Goal: Task Accomplishment & Management: Manage account settings

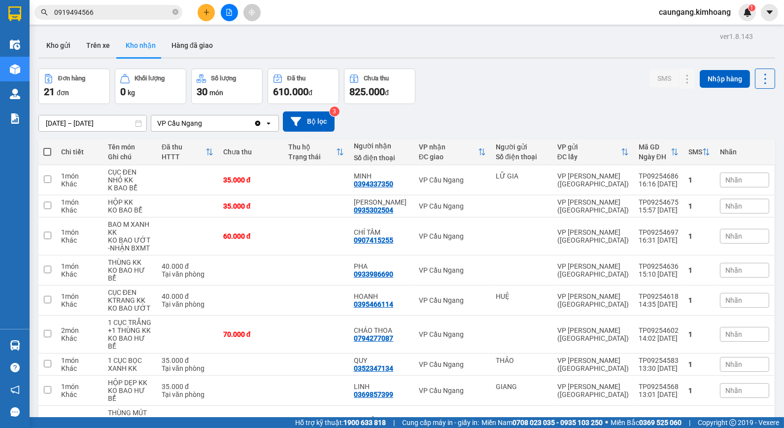
scroll to position [58, 0]
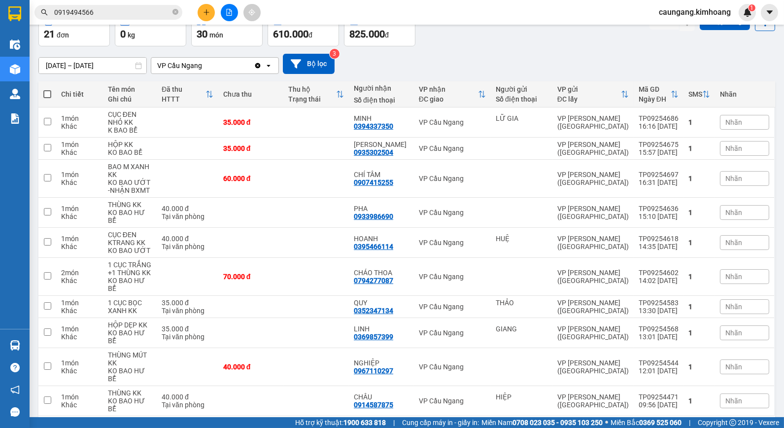
click at [643, 424] on button "2" at bounding box center [650, 431] width 15 height 15
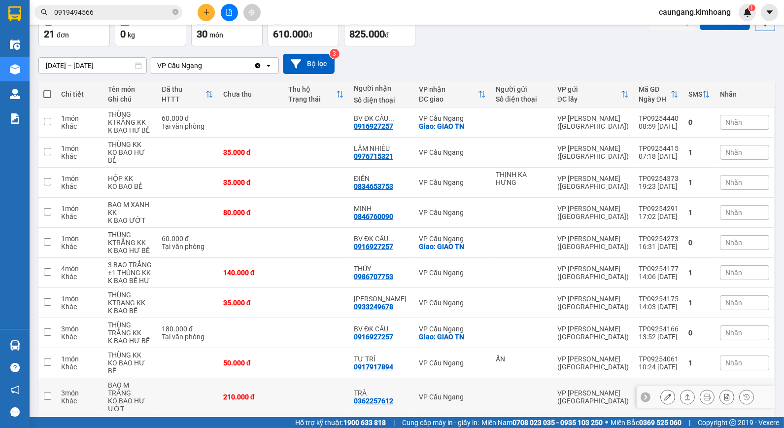
click at [415, 378] on td "VP Cầu Ngang" at bounding box center [452, 397] width 77 height 38
checkbox input "true"
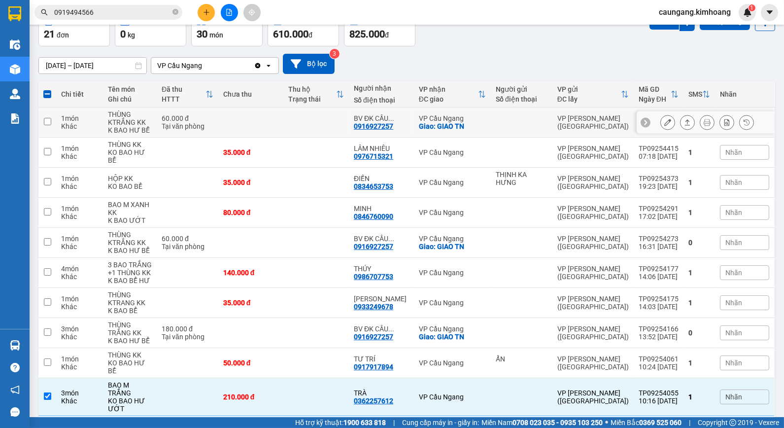
scroll to position [0, 0]
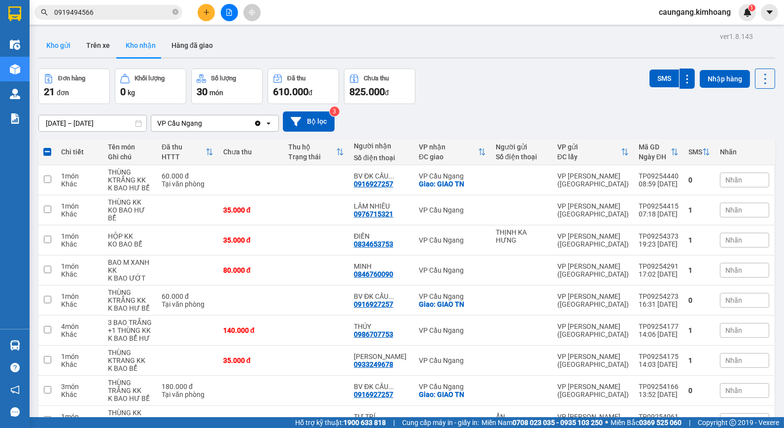
click at [40, 40] on button "Kho gửi" at bounding box center [58, 46] width 40 height 24
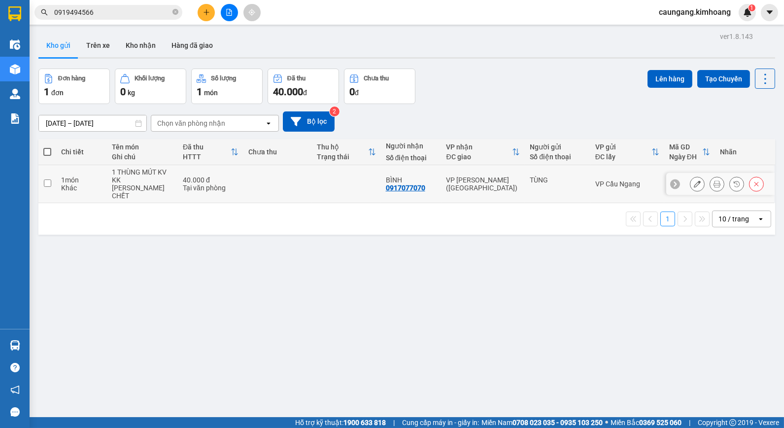
click at [482, 193] on td "VP [PERSON_NAME] ([GEOGRAPHIC_DATA])" at bounding box center [484, 184] width 84 height 38
checkbox input "true"
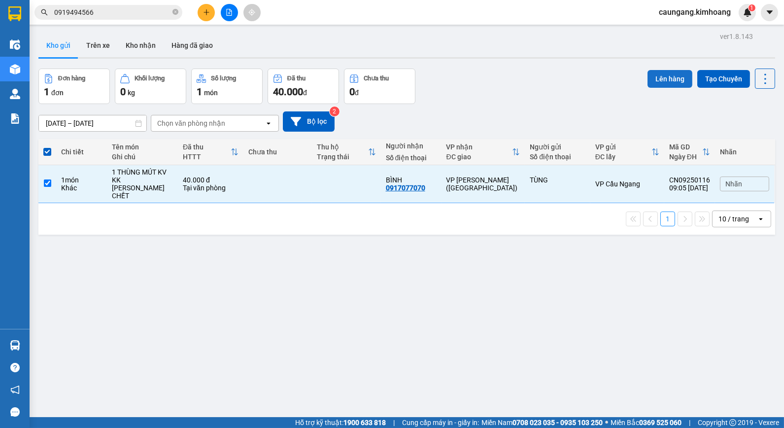
click at [658, 76] on button "Lên hàng" at bounding box center [670, 79] width 45 height 18
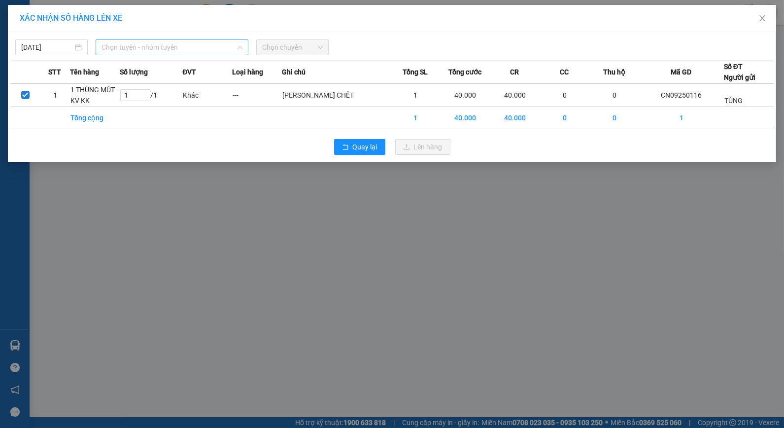
click at [218, 48] on span "Chọn tuyến - nhóm tuyến" at bounding box center [172, 47] width 141 height 15
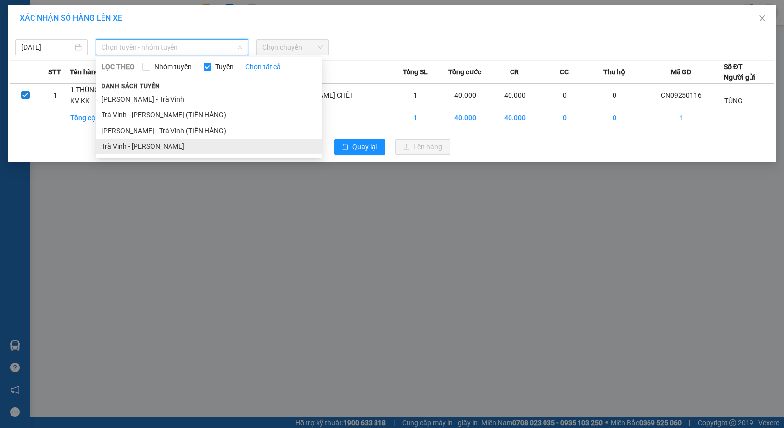
click at [132, 144] on li "Trà Vinh - [PERSON_NAME]" at bounding box center [209, 146] width 227 height 16
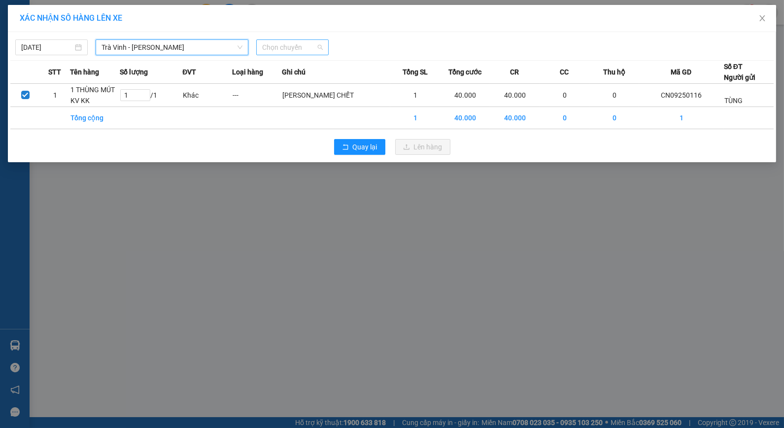
click at [288, 48] on span "Chọn chuyến" at bounding box center [292, 47] width 61 height 15
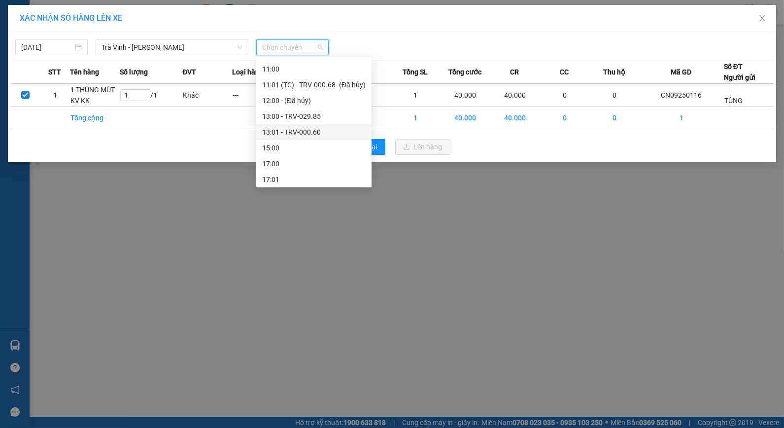
scroll to position [164, 0]
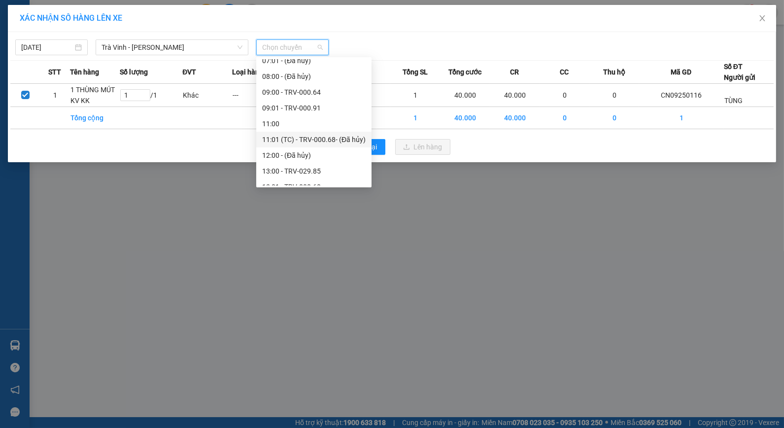
click at [294, 137] on div "11:01 (TC) - TRV-000.68 - (Đã hủy)" at bounding box center [314, 139] width 104 height 11
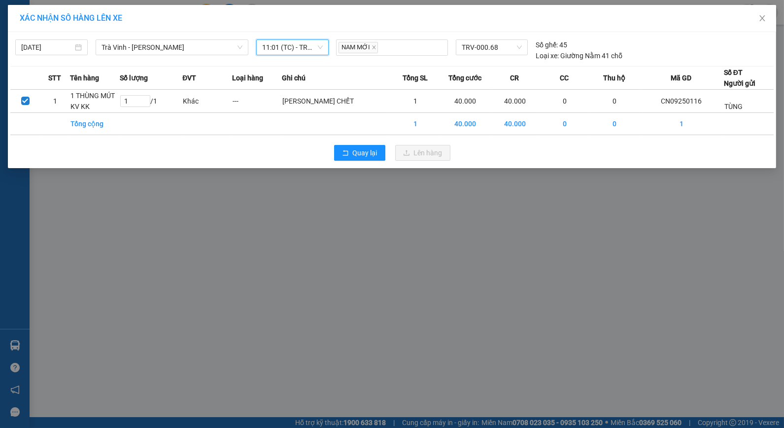
click at [300, 46] on span "11:01 (TC) - TRV-000.68 - (Đã hủy)" at bounding box center [292, 47] width 61 height 15
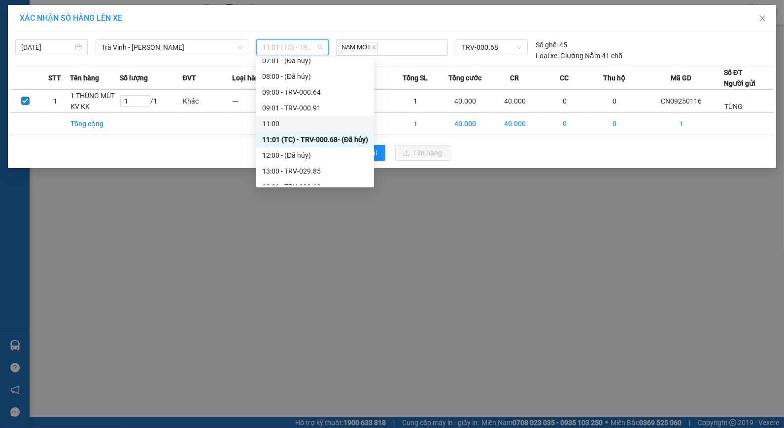
click at [306, 122] on div "11:00" at bounding box center [315, 123] width 106 height 11
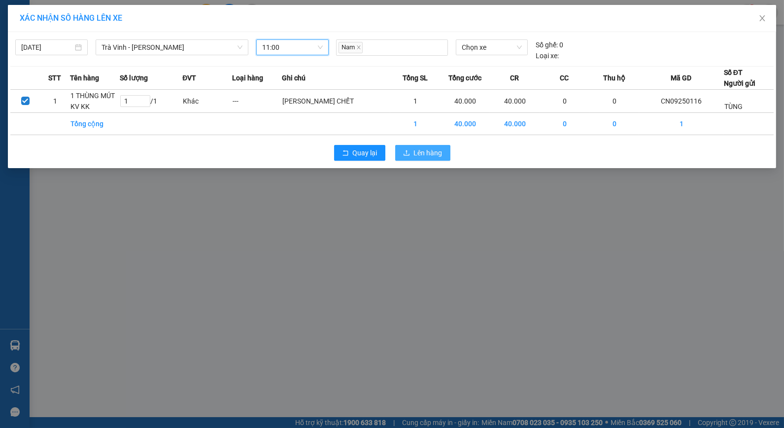
click at [424, 150] on span "Lên hàng" at bounding box center [428, 152] width 29 height 11
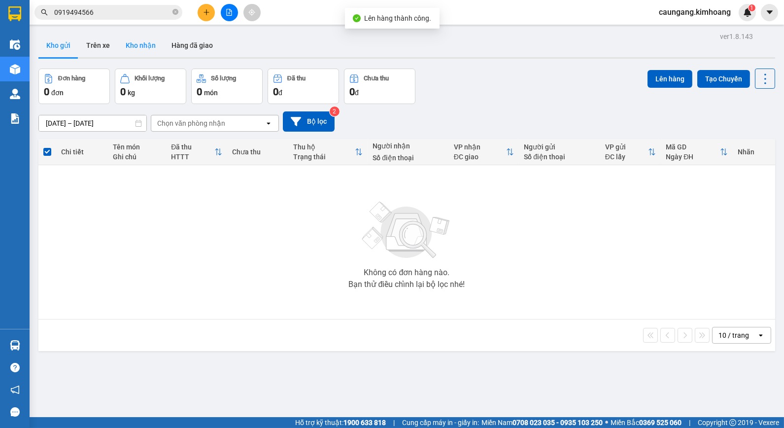
click at [143, 56] on button "Kho nhận" at bounding box center [141, 46] width 46 height 24
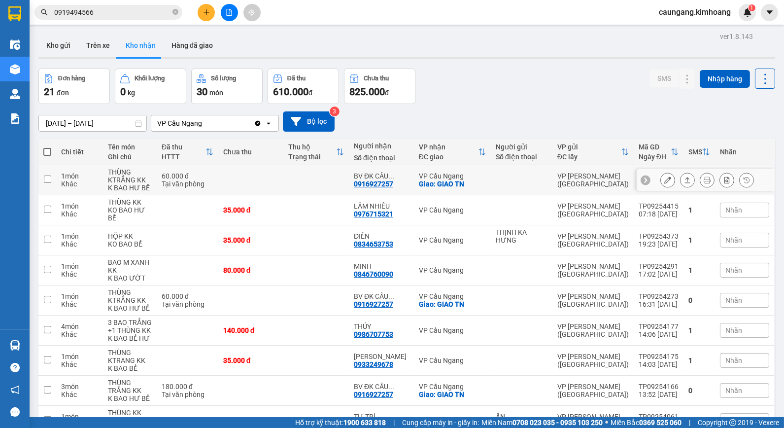
click at [323, 185] on td at bounding box center [316, 180] width 66 height 30
checkbox input "true"
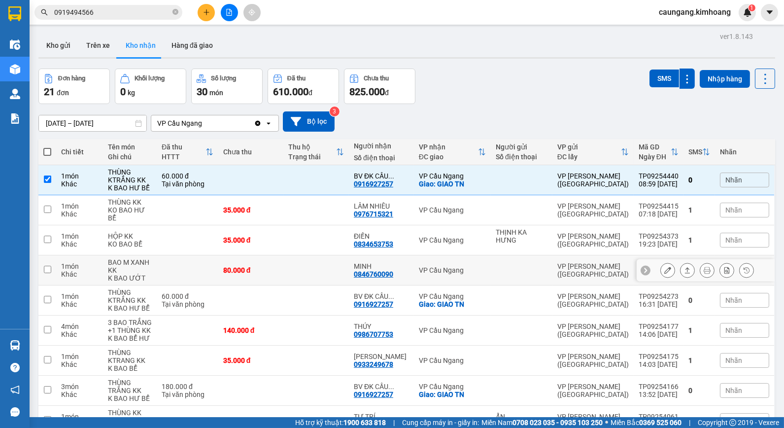
scroll to position [66, 0]
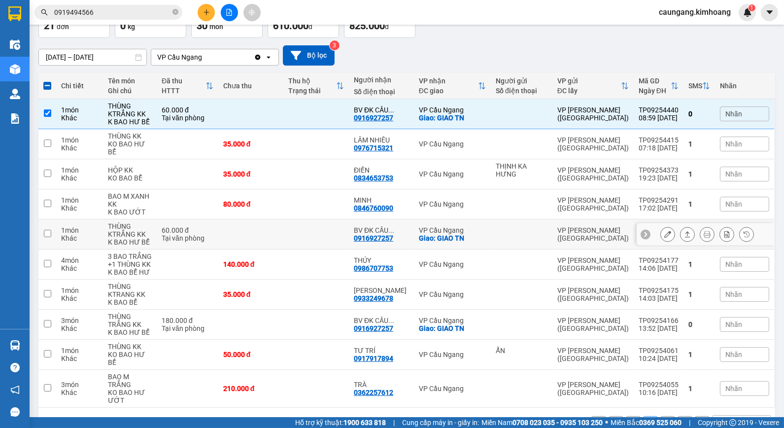
click at [315, 219] on td at bounding box center [316, 234] width 66 height 30
checkbox input "true"
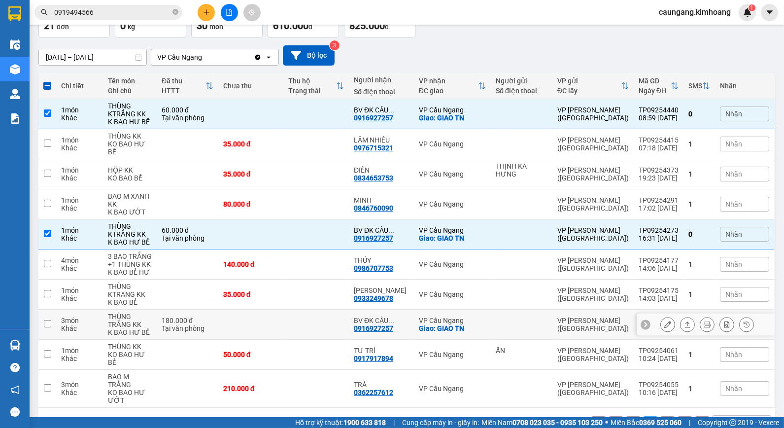
click at [315, 311] on td at bounding box center [316, 325] width 66 height 30
checkbox input "true"
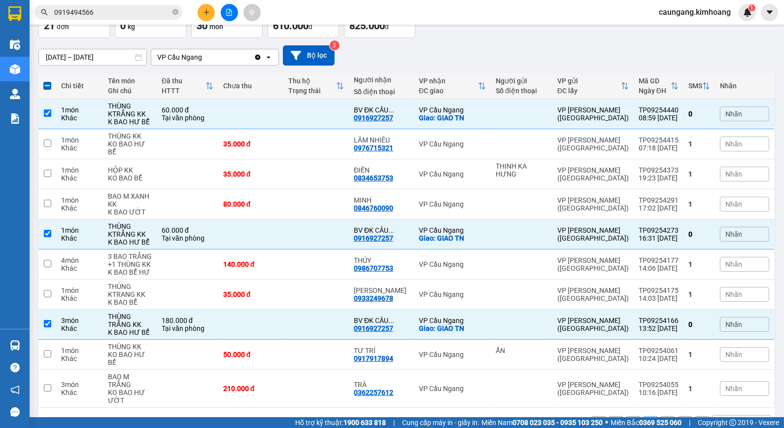
click at [629, 416] on button "1" at bounding box center [633, 423] width 15 height 15
checkbox input "false"
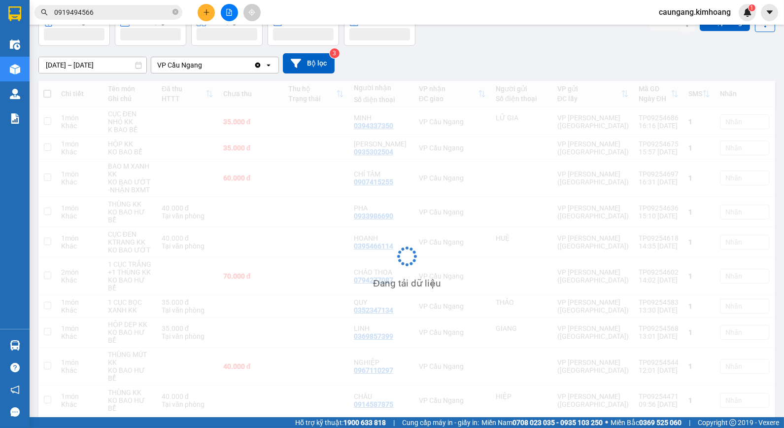
scroll to position [58, 0]
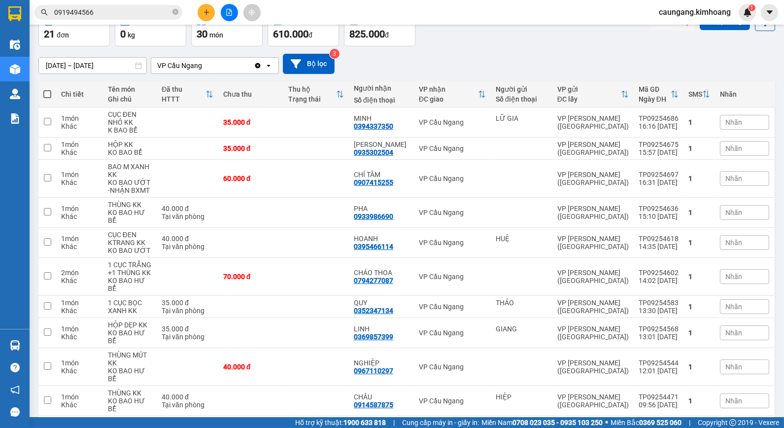
drag, startPoint x: 658, startPoint y: 393, endPoint x: 617, endPoint y: 386, distance: 42.0
click at [660, 424] on button "3" at bounding box center [667, 431] width 15 height 15
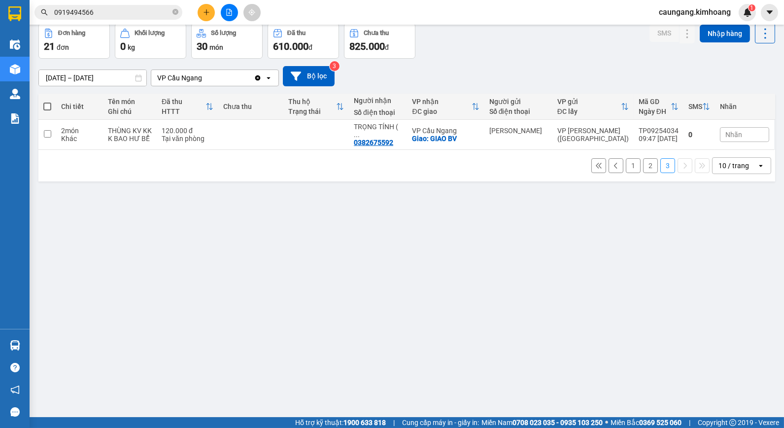
click at [118, 79] on input "[DATE] – [DATE]" at bounding box center [92, 78] width 107 height 16
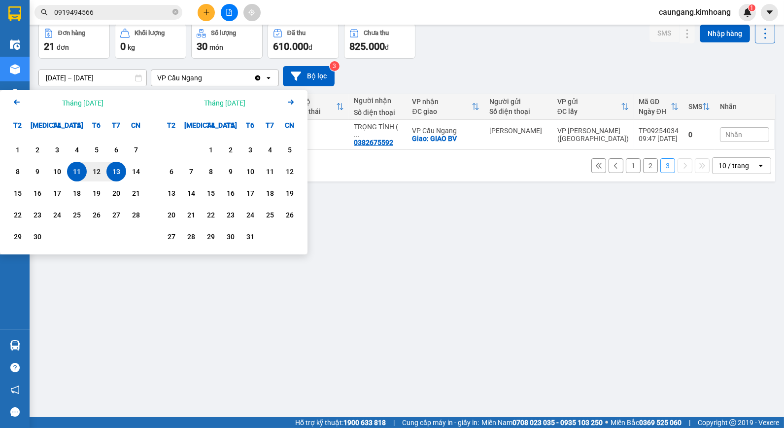
click at [16, 101] on icon "Previous month." at bounding box center [17, 102] width 6 height 5
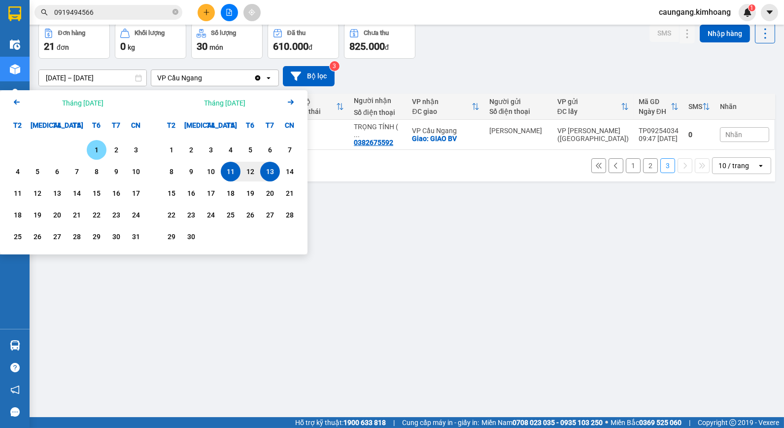
drag, startPoint x: 89, startPoint y: 152, endPoint x: 284, endPoint y: 166, distance: 195.7
click at [89, 152] on div "1" at bounding box center [97, 150] width 20 height 20
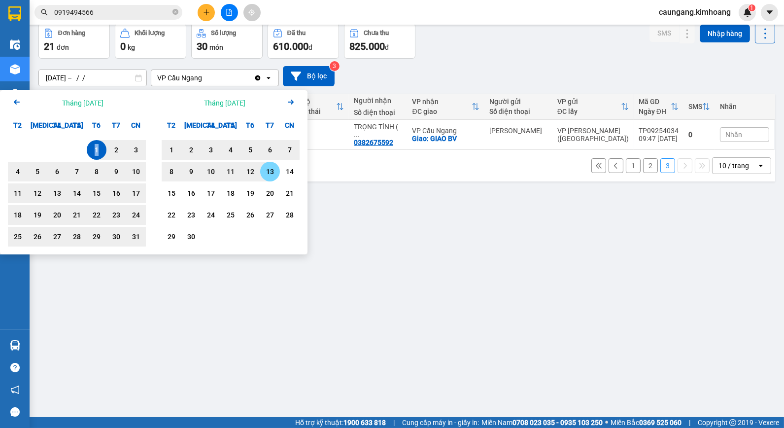
click at [268, 173] on div "13" at bounding box center [270, 172] width 14 height 12
type input "[DATE] – [DATE]"
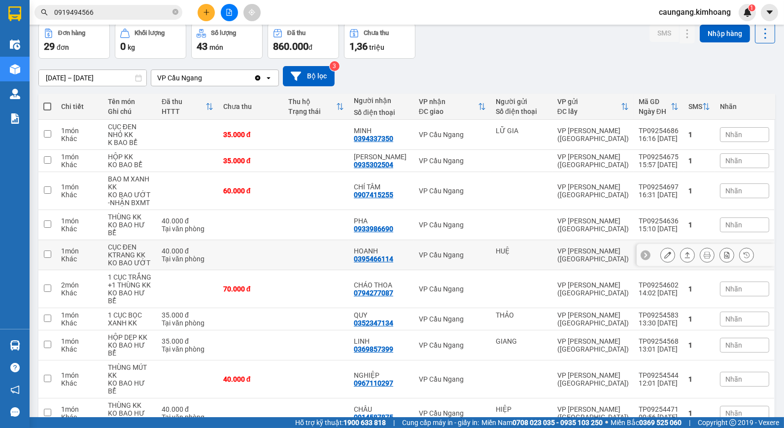
scroll to position [58, 0]
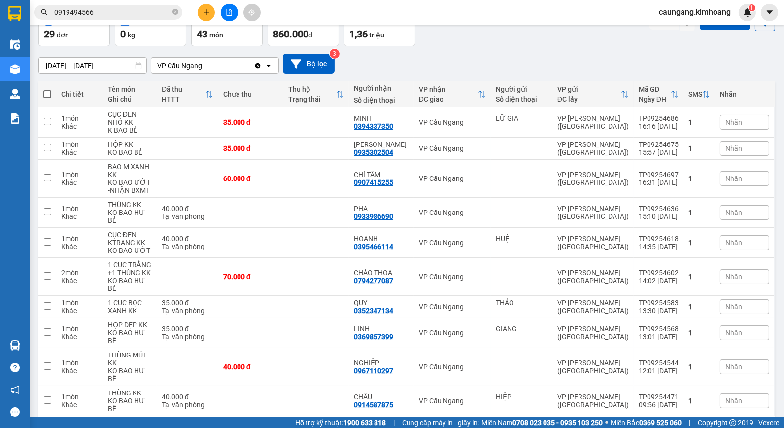
click at [643, 424] on button "2" at bounding box center [650, 431] width 15 height 15
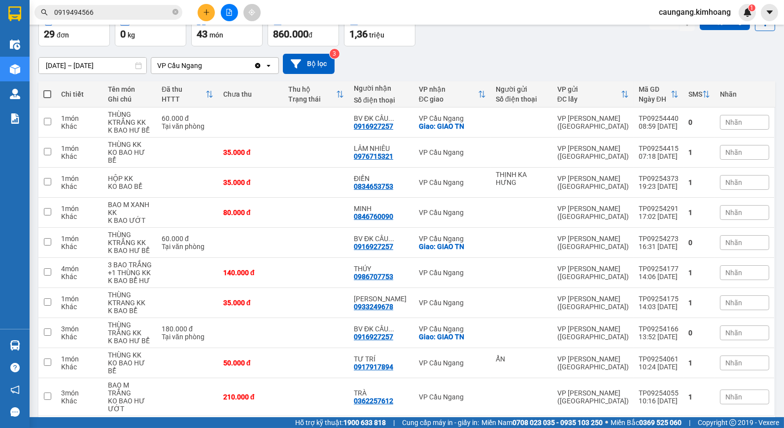
click at [664, 424] on button "3" at bounding box center [667, 431] width 15 height 15
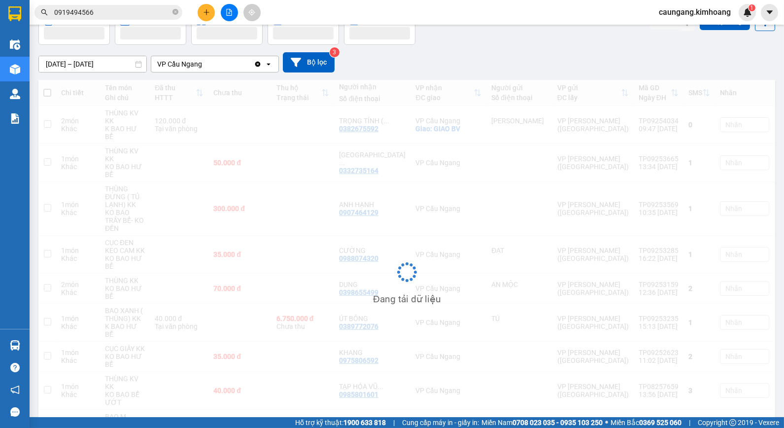
scroll to position [45, 0]
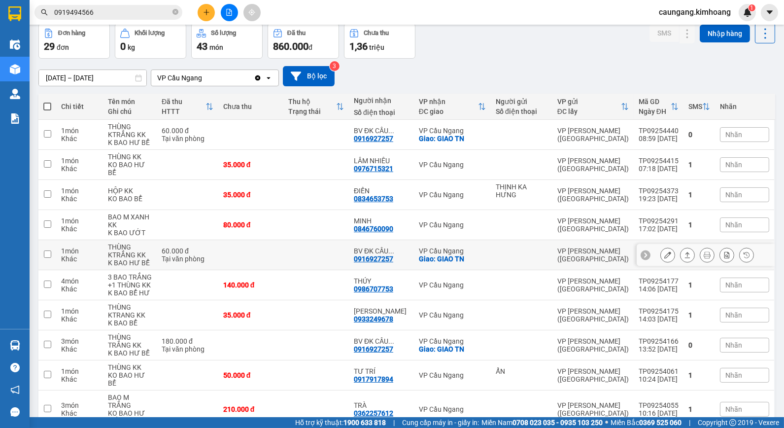
click at [487, 240] on td "VP Cầu Ngang Giao: [GEOGRAPHIC_DATA]" at bounding box center [452, 255] width 77 height 30
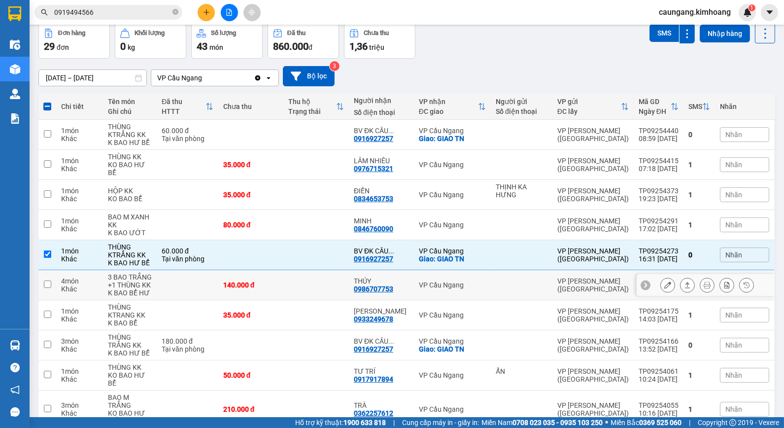
scroll to position [66, 0]
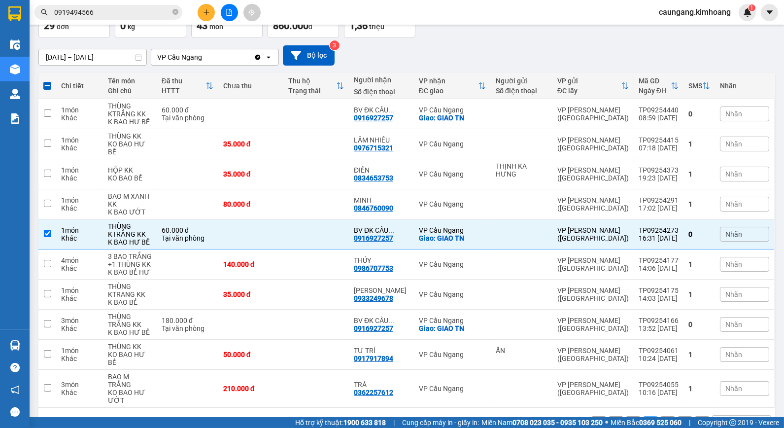
click at [662, 416] on button "3" at bounding box center [667, 423] width 15 height 15
checkbox input "false"
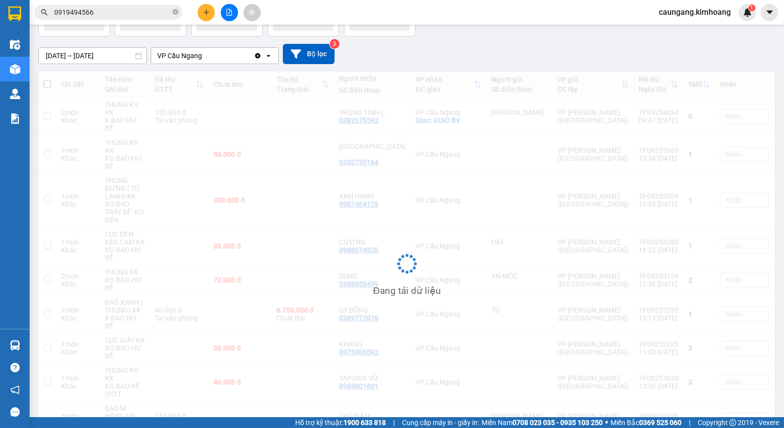
scroll to position [45, 0]
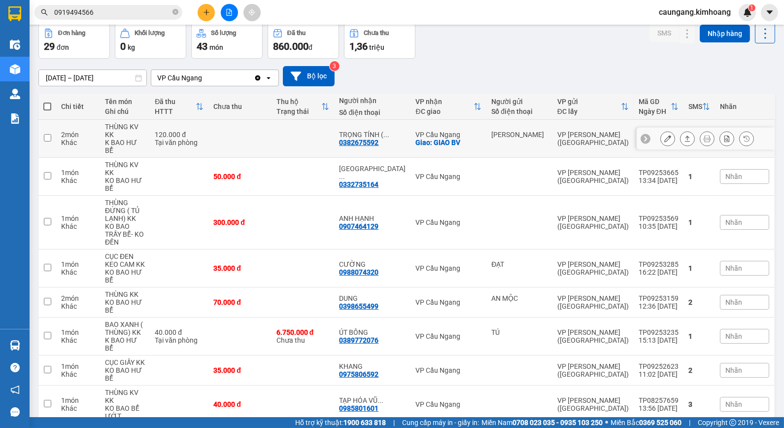
click at [528, 131] on div "[PERSON_NAME]" at bounding box center [519, 139] width 56 height 16
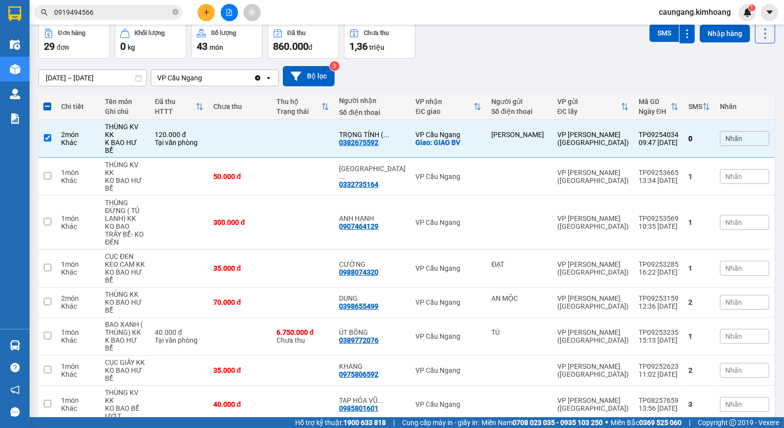
checkbox input "false"
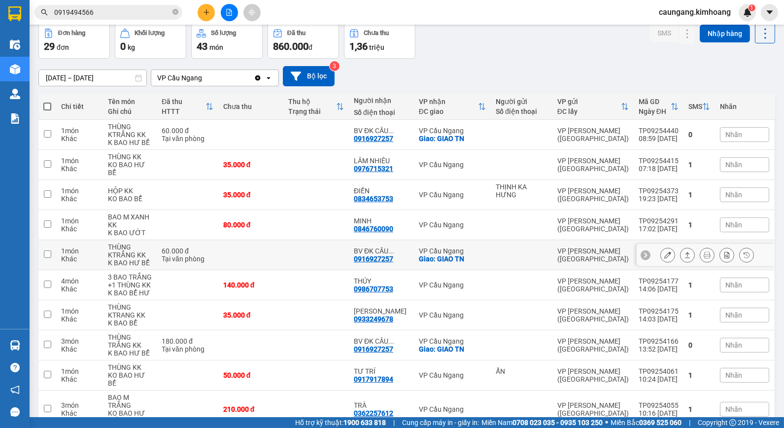
click at [533, 251] on div at bounding box center [522, 255] width 52 height 8
checkbox input "true"
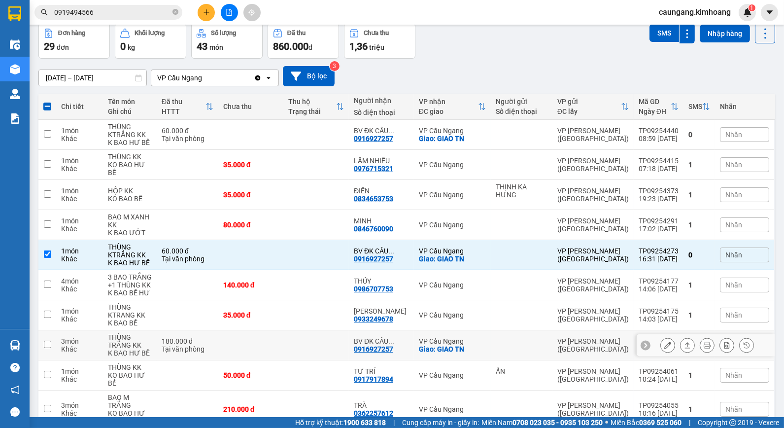
click at [513, 330] on td at bounding box center [522, 345] width 62 height 30
checkbox input "true"
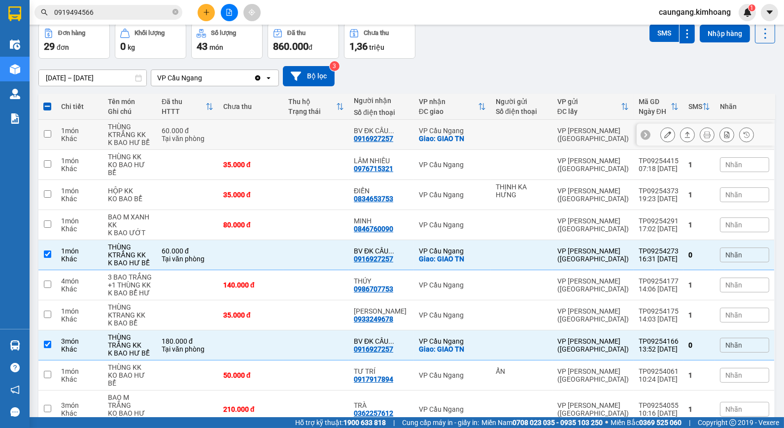
click at [337, 134] on td at bounding box center [316, 135] width 66 height 30
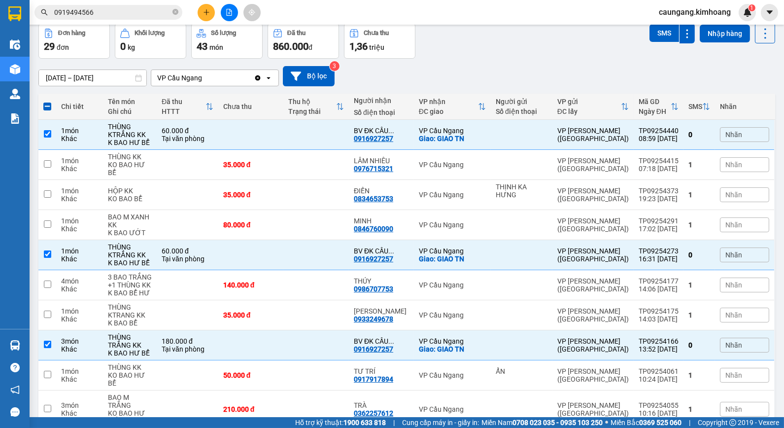
checkbox input "false"
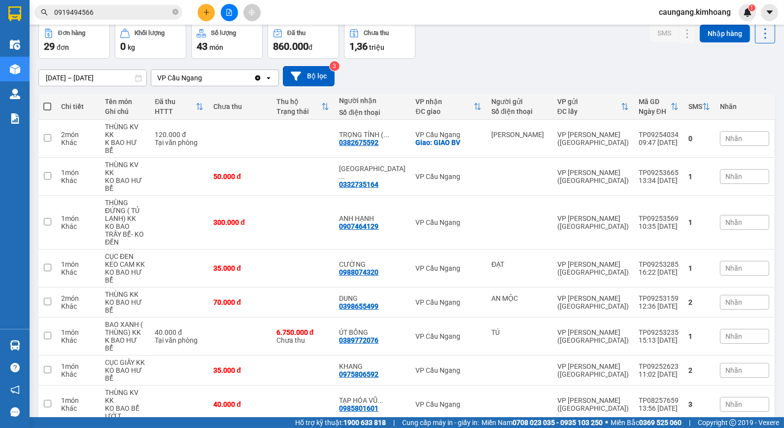
scroll to position [0, 0]
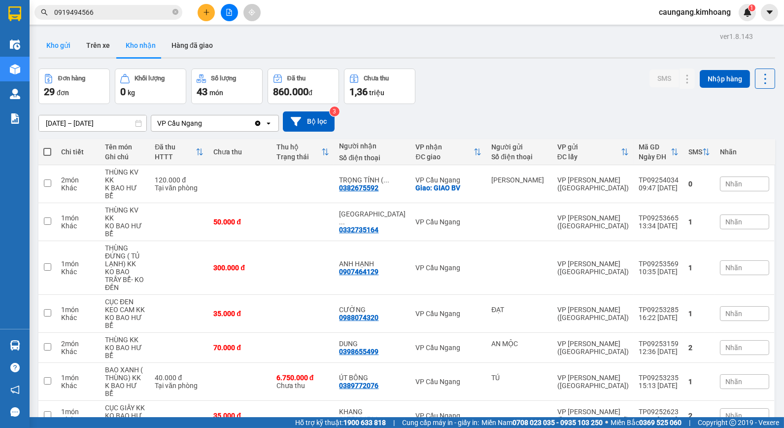
click at [48, 45] on button "Kho gửi" at bounding box center [58, 46] width 40 height 24
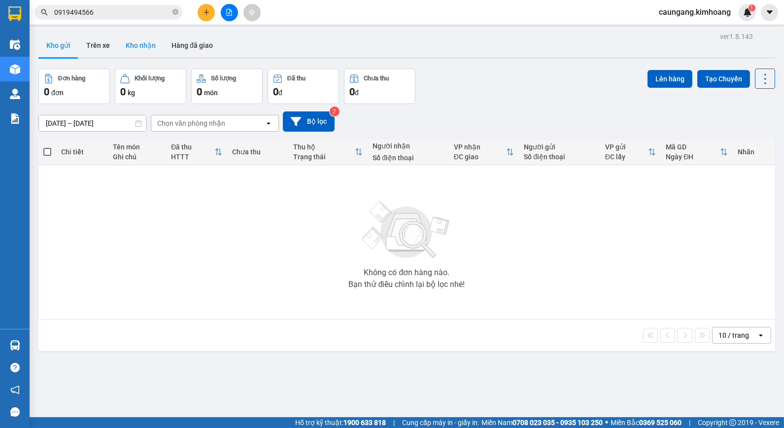
click at [138, 49] on button "Kho nhận" at bounding box center [141, 46] width 46 height 24
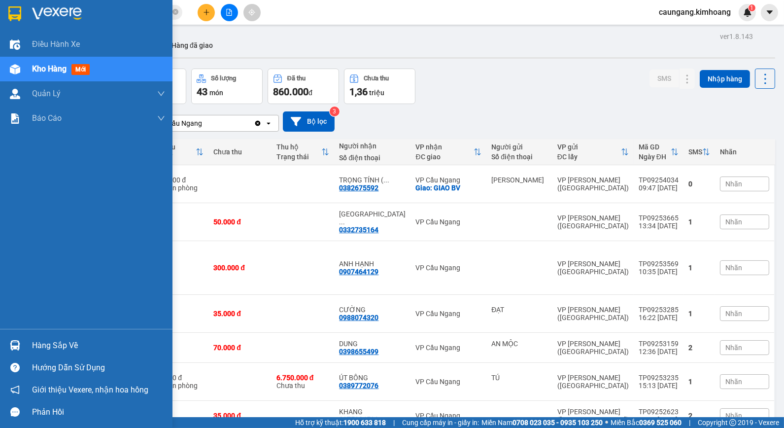
click at [30, 342] on div "Hàng sắp về" at bounding box center [86, 345] width 173 height 22
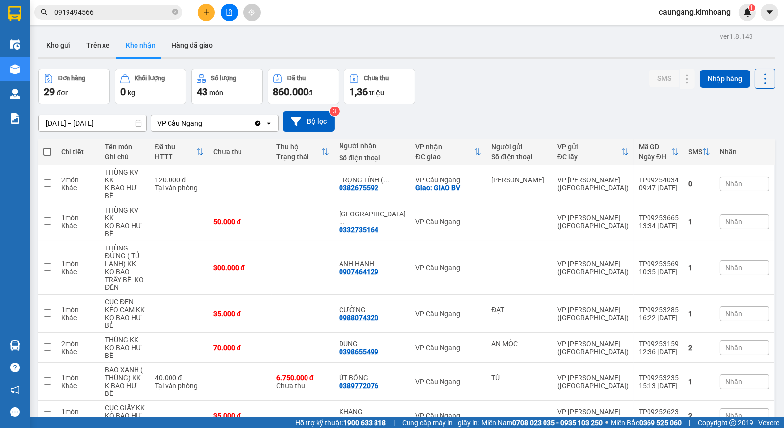
click at [504, 90] on section "Kết quả tìm kiếm ( 656 ) Bộ lọc Mã ĐH Trạng thái Món hàng Thu hộ Tổng cước Chưa…" at bounding box center [392, 214] width 784 height 428
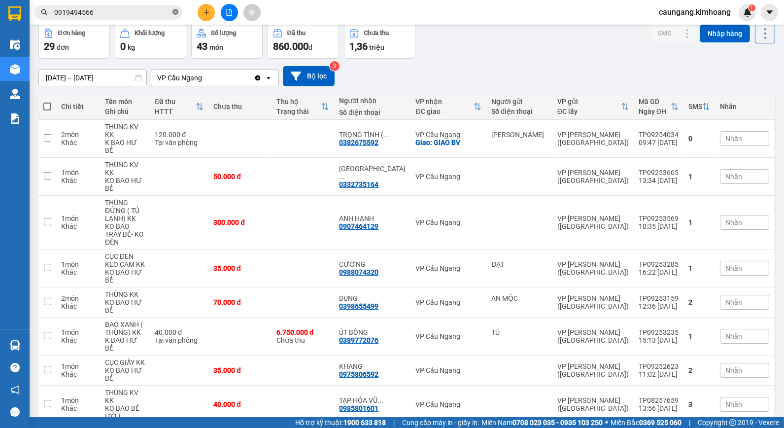
click at [176, 10] on icon "close-circle" at bounding box center [176, 12] width 6 height 6
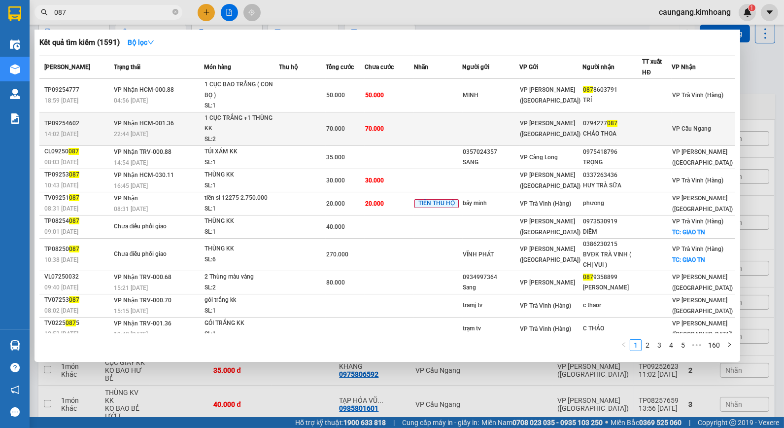
type input "087"
click at [432, 122] on td at bounding box center [438, 129] width 49 height 34
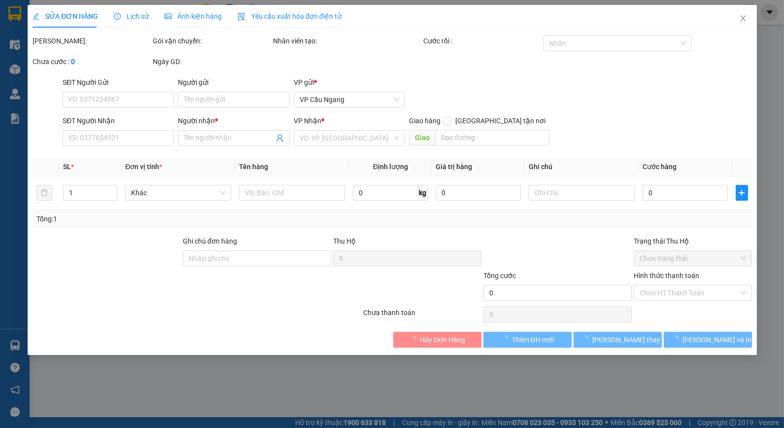
type input "0794277087"
type input "CHÁO THOA"
type input "70.000"
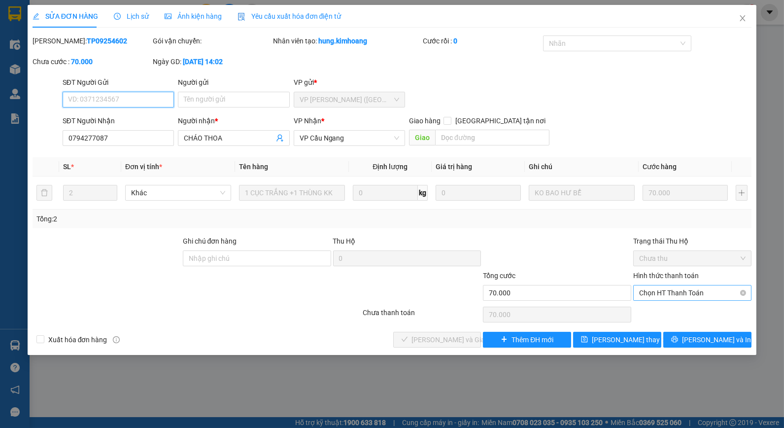
click at [679, 294] on span "Chọn HT Thanh Toán" at bounding box center [692, 292] width 106 height 15
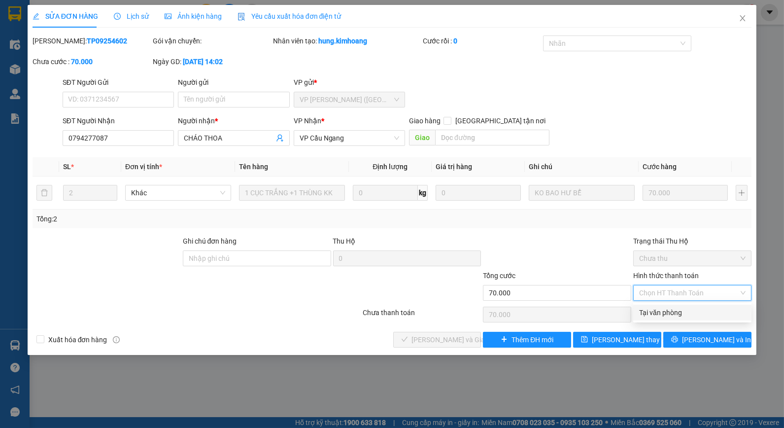
click at [683, 311] on div "Tại văn phòng" at bounding box center [692, 312] width 106 height 11
type input "0"
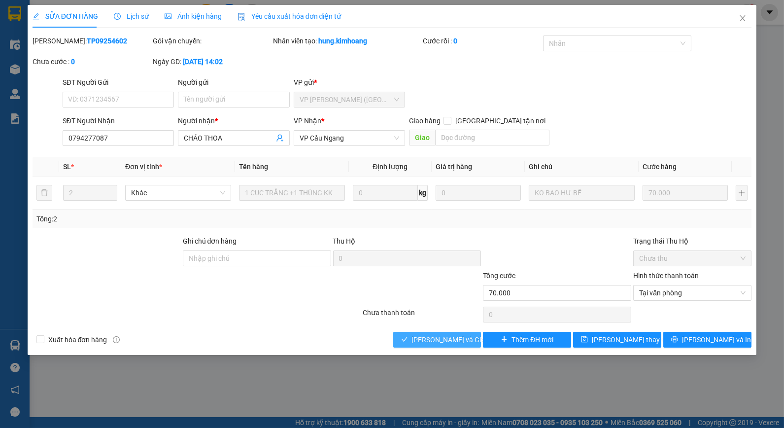
click at [449, 338] on span "[PERSON_NAME] và Giao hàng" at bounding box center [459, 339] width 95 height 11
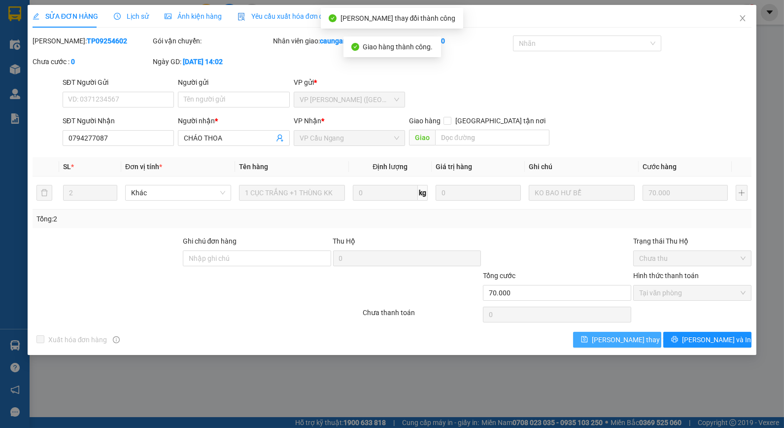
click at [588, 339] on icon "save" at bounding box center [584, 339] width 7 height 7
